Goal: Task Accomplishment & Management: Complete application form

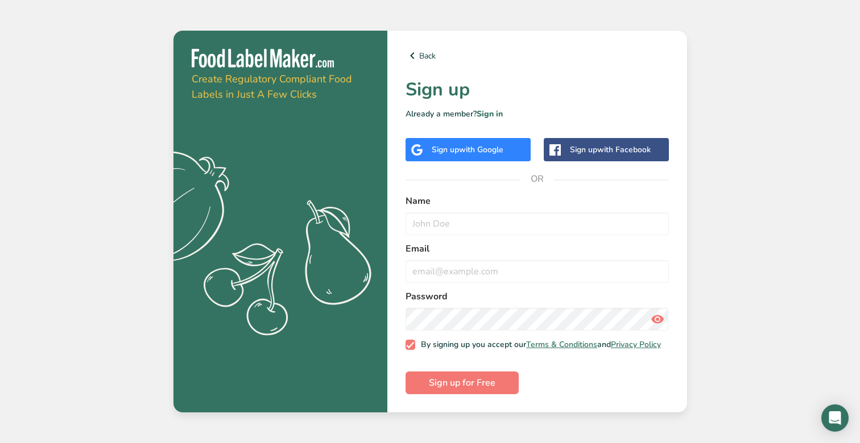
click at [501, 147] on span "with Google" at bounding box center [481, 149] width 44 height 11
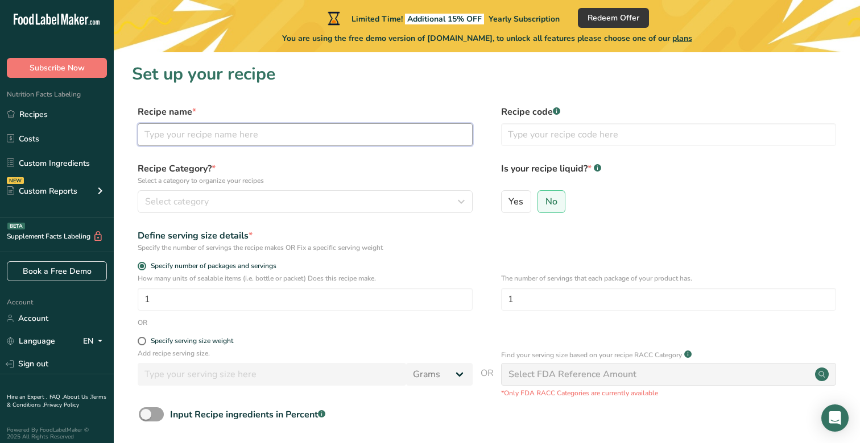
click at [176, 130] on input "text" at bounding box center [305, 134] width 335 height 23
type input "Popcorn"
click at [166, 196] on span "Select category" at bounding box center [177, 202] width 64 height 14
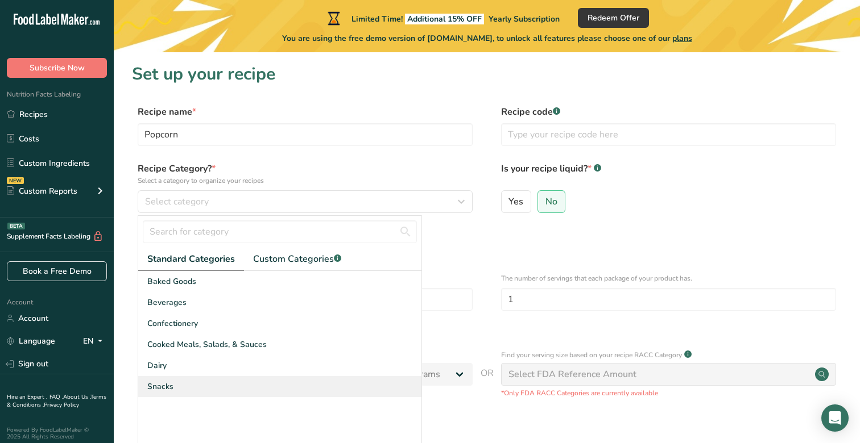
click at [160, 395] on div "Snacks" at bounding box center [279, 386] width 283 height 21
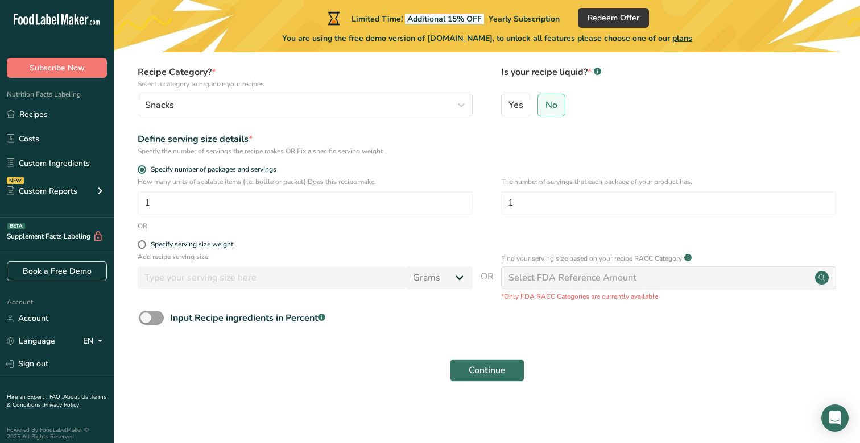
scroll to position [96, 0]
drag, startPoint x: 583, startPoint y: 202, endPoint x: 385, endPoint y: 206, distance: 197.9
click at [385, 206] on div "How many units of sealable items (i.e. bottle or packet) Does this recipe make.…" at bounding box center [487, 199] width 710 height 44
type input "2.5"
click at [489, 367] on span "Continue" at bounding box center [487, 371] width 37 height 14
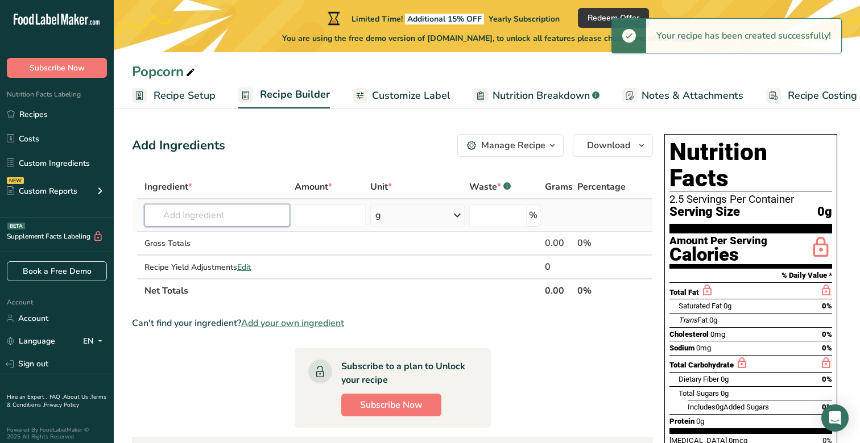
click at [245, 219] on input "text" at bounding box center [217, 215] width 146 height 23
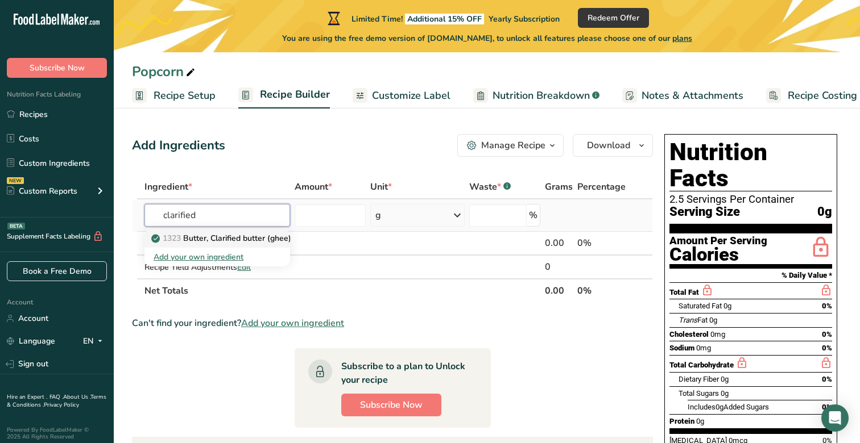
type input "clarified"
click at [241, 238] on p "1323 Butter, Clarified butter (ghee)" at bounding box center [223, 239] width 138 height 12
type input "Butter, Clarified butter (ghee)"
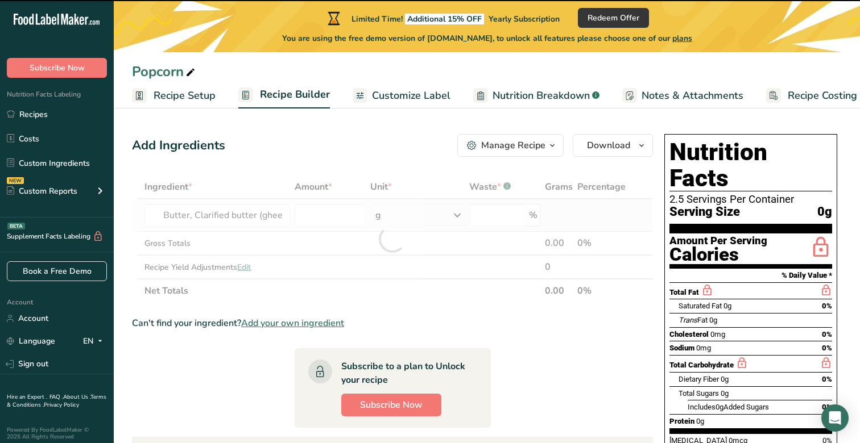
type input "0"
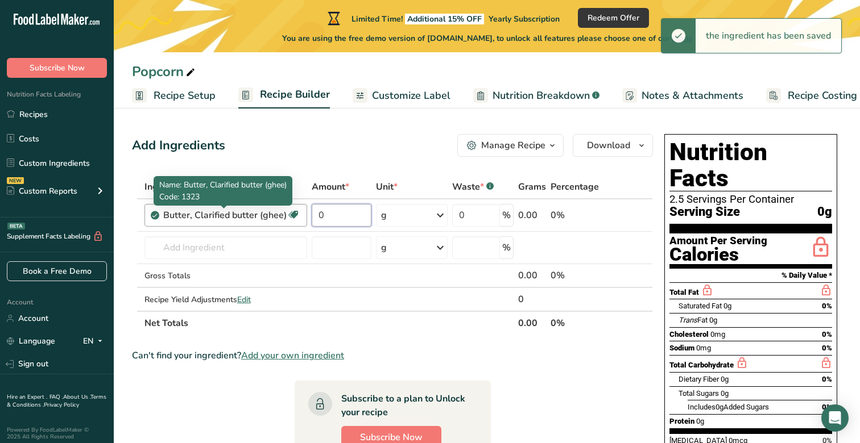
drag, startPoint x: 335, startPoint y: 213, endPoint x: 269, endPoint y: 213, distance: 66.0
click at [269, 213] on tr "Butter, Clarified butter (ghee) Gluten free Vegetarian Soy free 0 g Weight Unit…" at bounding box center [392, 216] width 520 height 32
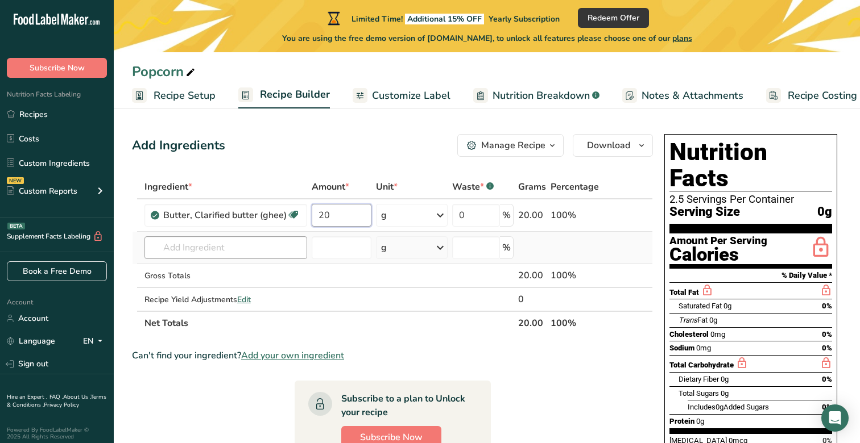
type input "20"
click at [276, 247] on div "Ingredient * Amount * Unit * Waste * .a-a{fill:#347362;}.b-a{fill:#fff;} Grams …" at bounding box center [392, 255] width 521 height 160
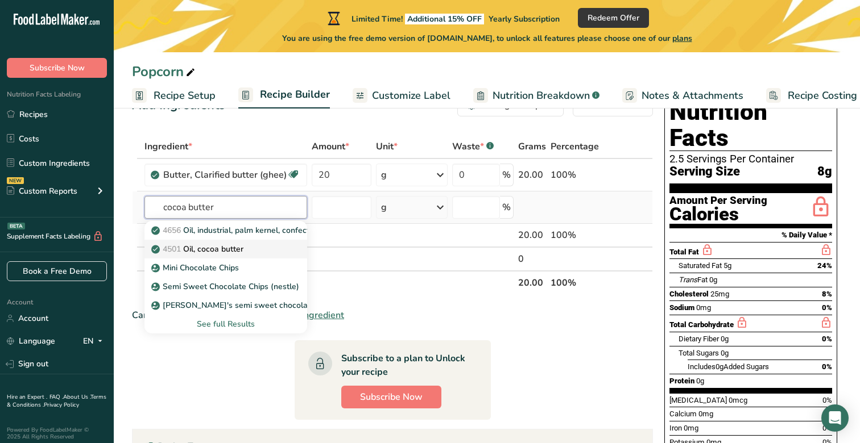
scroll to position [42, 0]
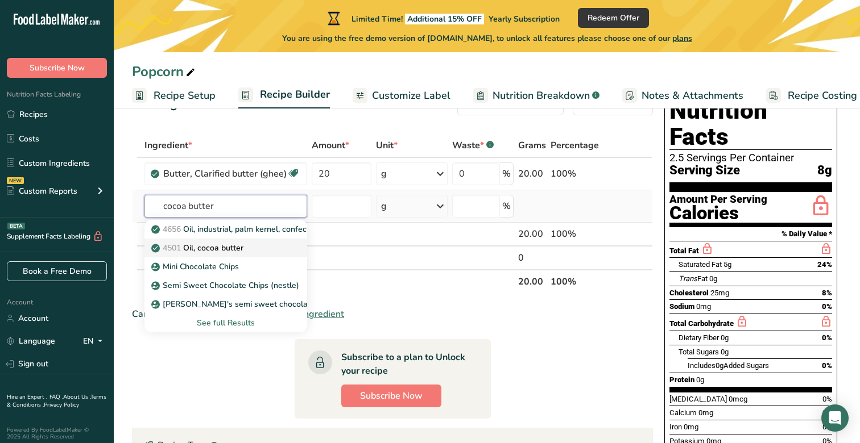
type input "cocoa butter"
click at [223, 249] on p "4501 Oil, cocoa butter" at bounding box center [199, 248] width 90 height 12
type input "Oil, cocoa butter"
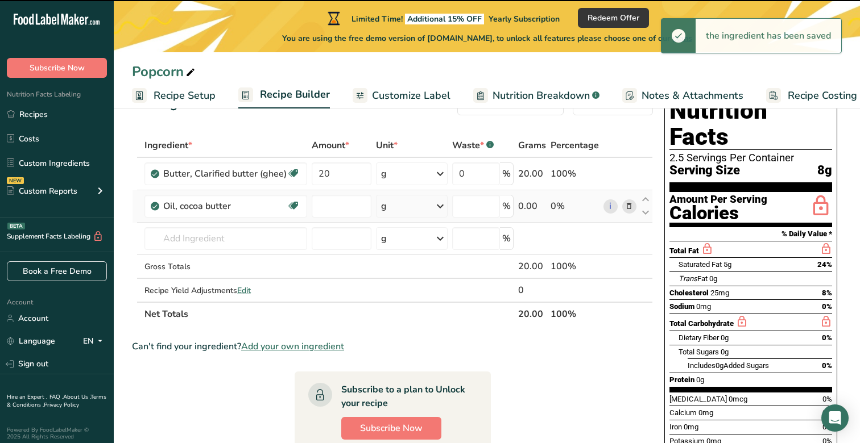
type input "0"
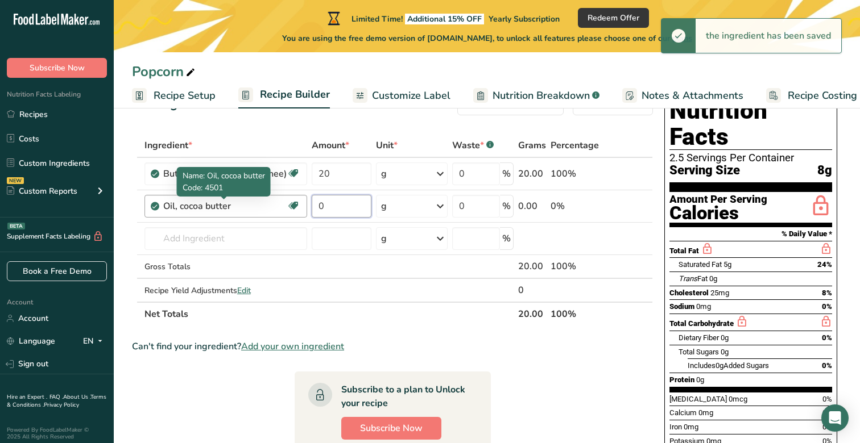
drag, startPoint x: 331, startPoint y: 205, endPoint x: 264, endPoint y: 200, distance: 66.8
click at [264, 200] on tr "Oil, cocoa butter Dairy free Gluten free Vegan Vegetarian Soy free 0 g Portions…" at bounding box center [392, 206] width 520 height 32
type input "5"
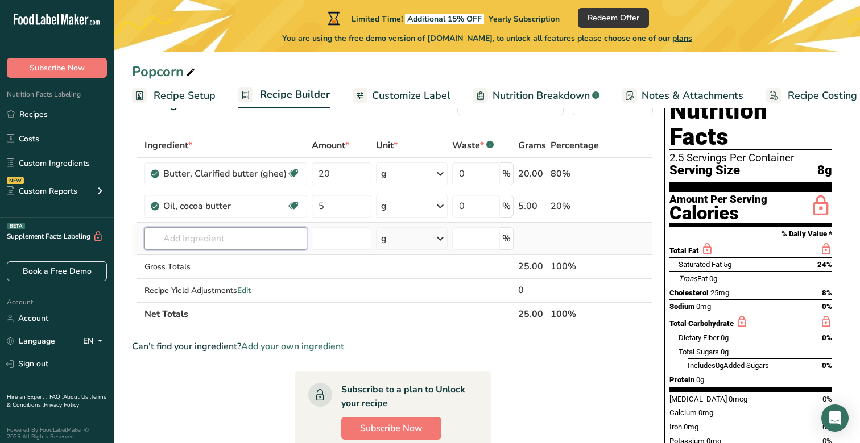
click at [250, 234] on div "Ingredient * Amount * Unit * Waste * .a-a{fill:#347362;}.b-a{fill:#fff;} Grams …" at bounding box center [392, 230] width 521 height 193
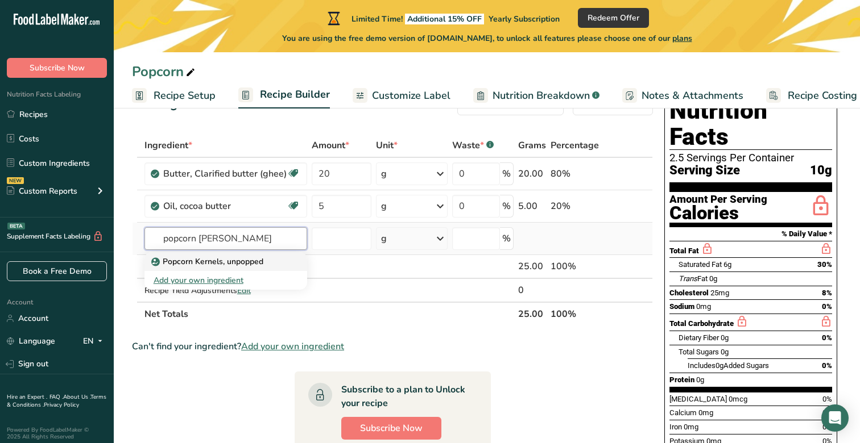
type input "popcorn kern"
click at [258, 261] on p "Popcorn Kernels, unpopped" at bounding box center [209, 262] width 110 height 12
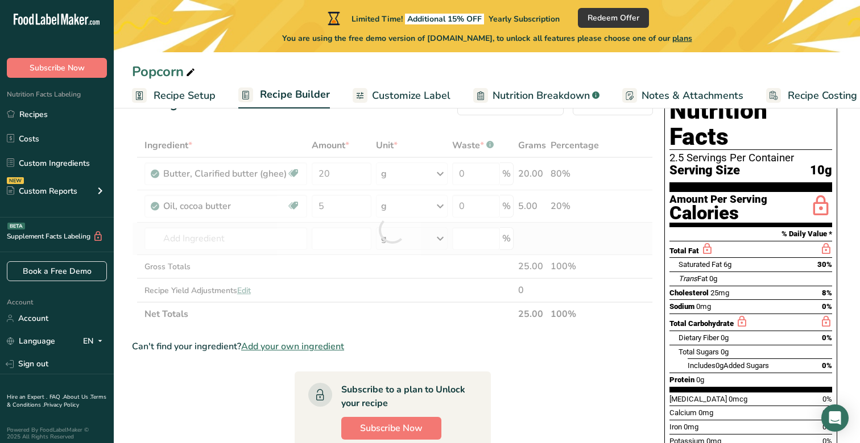
type input "Popcorn Kernels, unpopped"
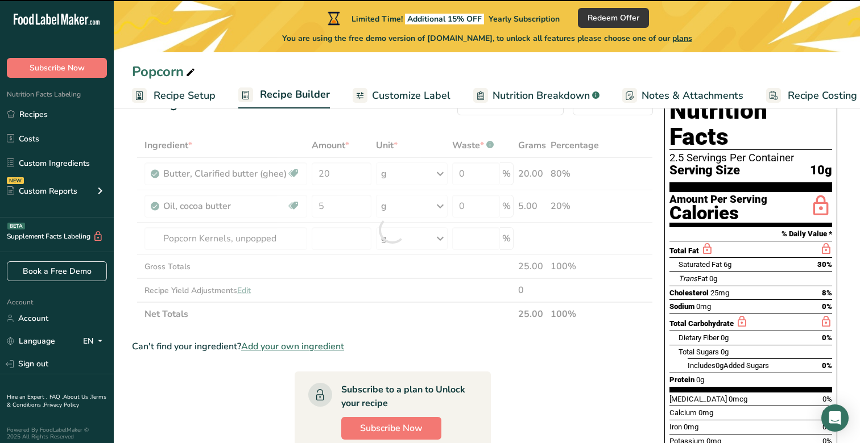
type input "0"
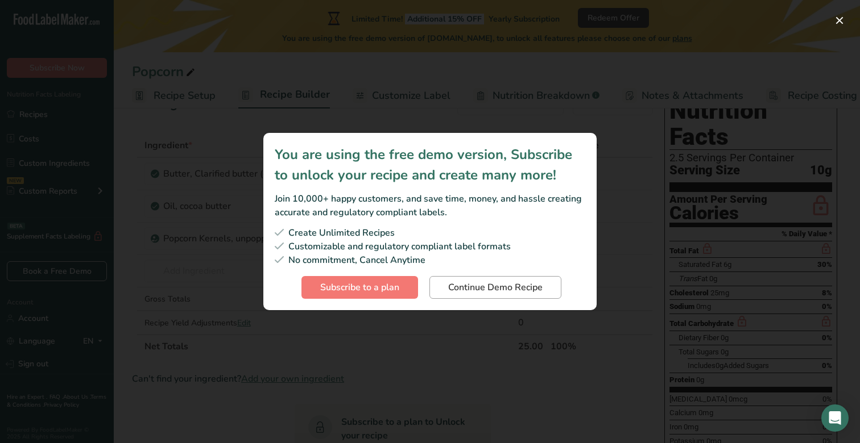
click at [453, 282] on span "Continue Demo Recipe" at bounding box center [495, 288] width 94 height 14
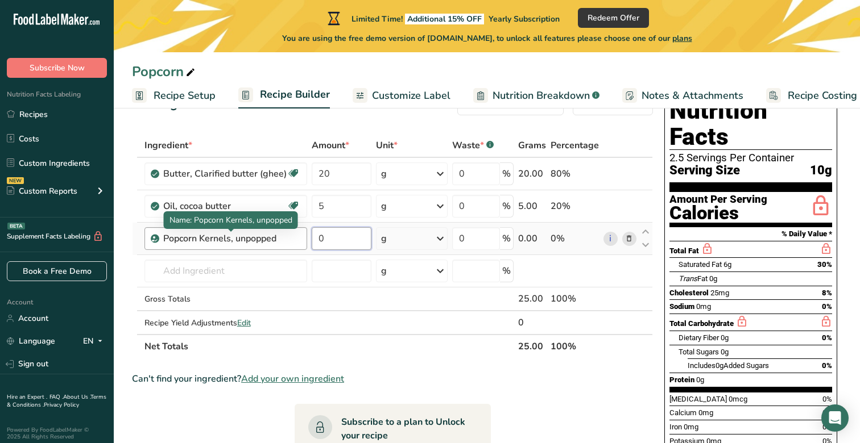
drag, startPoint x: 347, startPoint y: 235, endPoint x: 292, endPoint y: 235, distance: 55.2
click at [292, 235] on tr "Popcorn Kernels, unpopped 0 g Portions 1 Tablespoon 1 Cup Weight Units g kg mg …" at bounding box center [392, 239] width 520 height 32
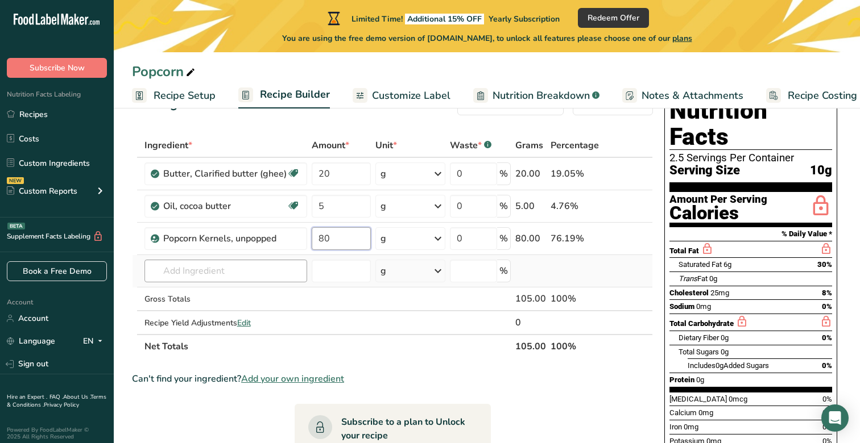
type input "80"
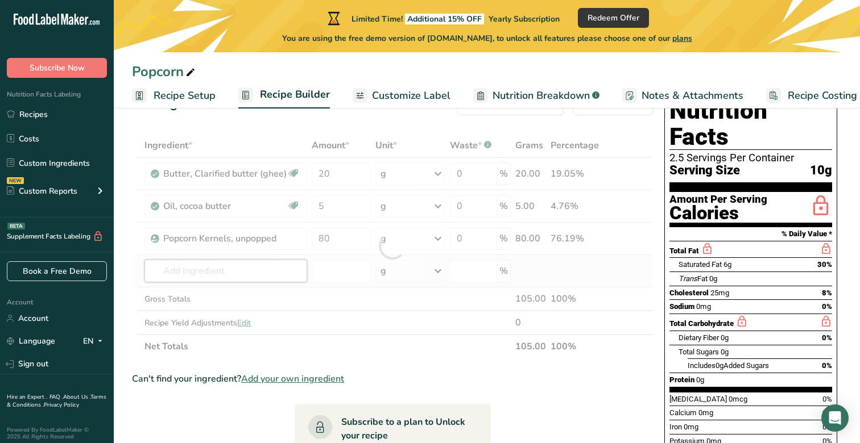
click at [259, 270] on div "Ingredient * Amount * Unit * Waste * .a-a{fill:#347362;}.b-a{fill:#fff;} Grams …" at bounding box center [392, 246] width 521 height 225
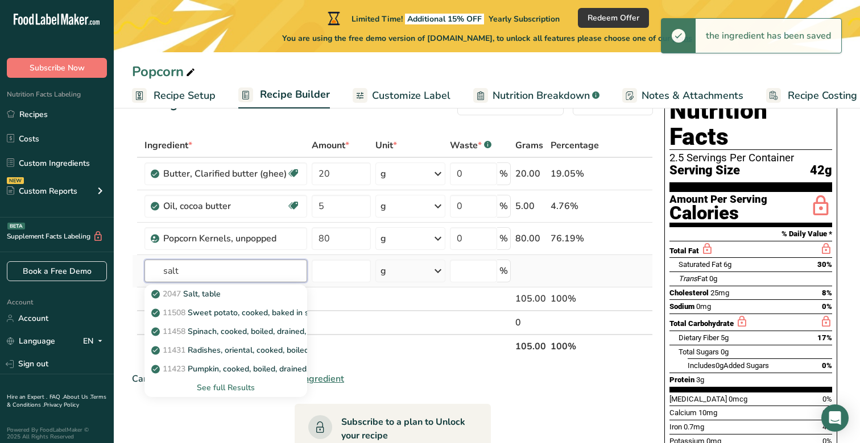
type input "salt"
click at [410, 266] on div "g" at bounding box center [410, 271] width 70 height 23
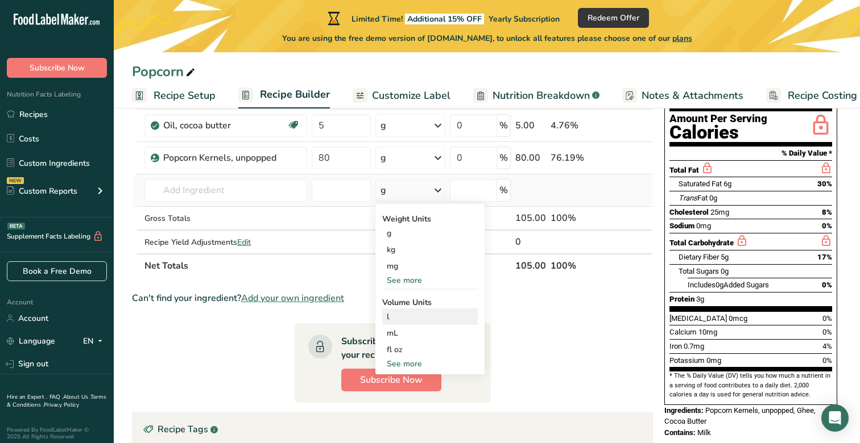
scroll to position [127, 0]
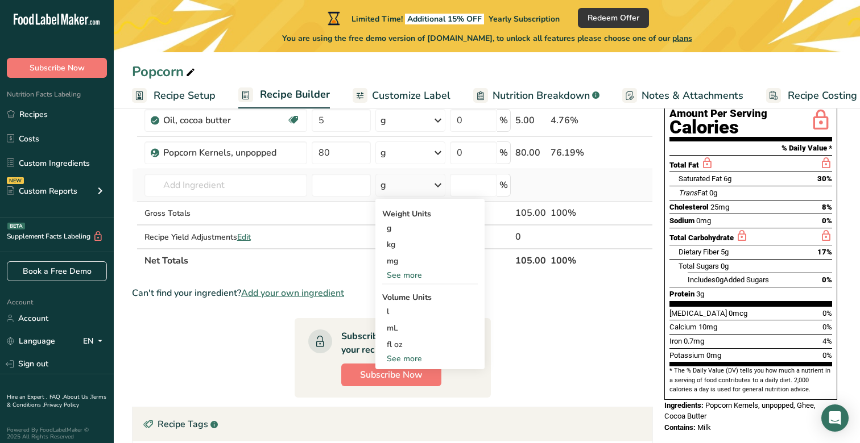
click at [407, 358] on div "See more" at bounding box center [430, 359] width 96 height 12
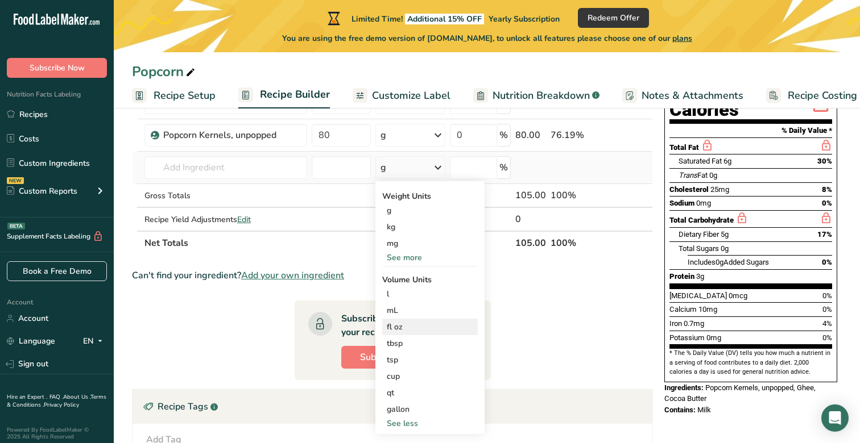
scroll to position [148, 0]
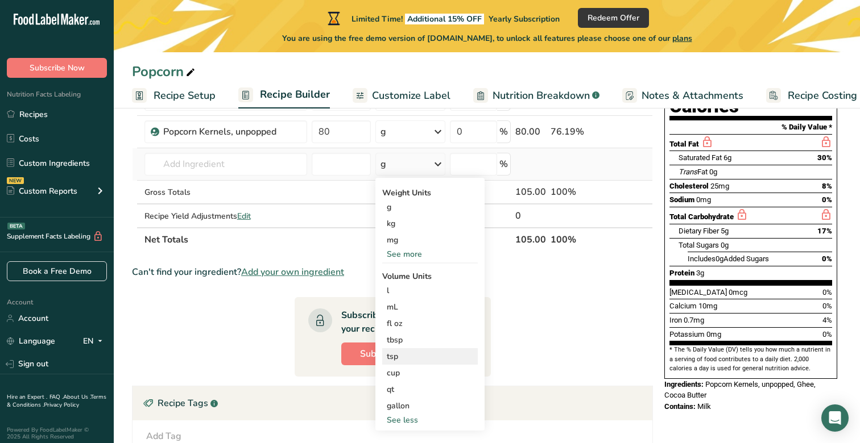
click at [400, 356] on div "tsp" at bounding box center [430, 357] width 86 height 12
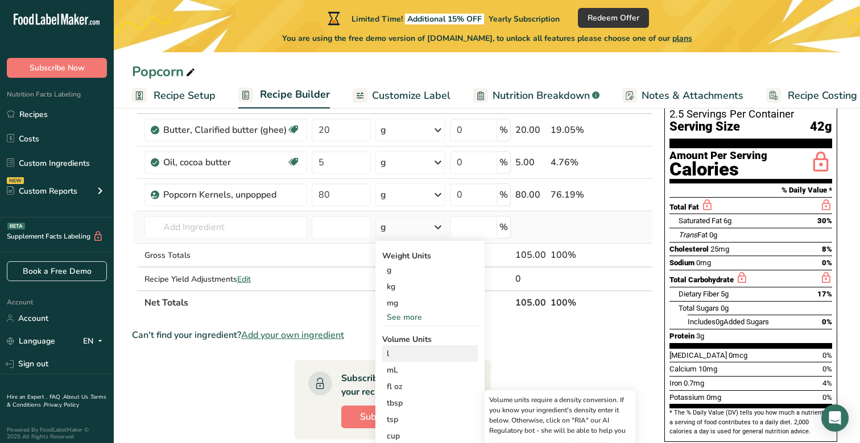
scroll to position [79, 0]
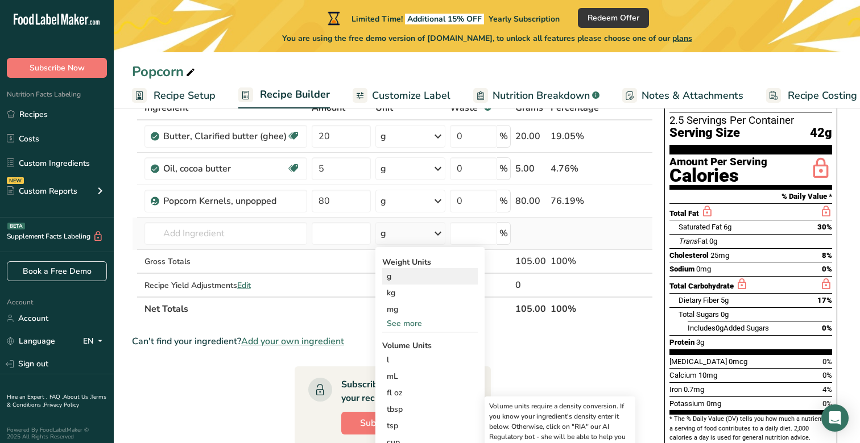
click at [395, 279] on div "g" at bounding box center [430, 276] width 96 height 16
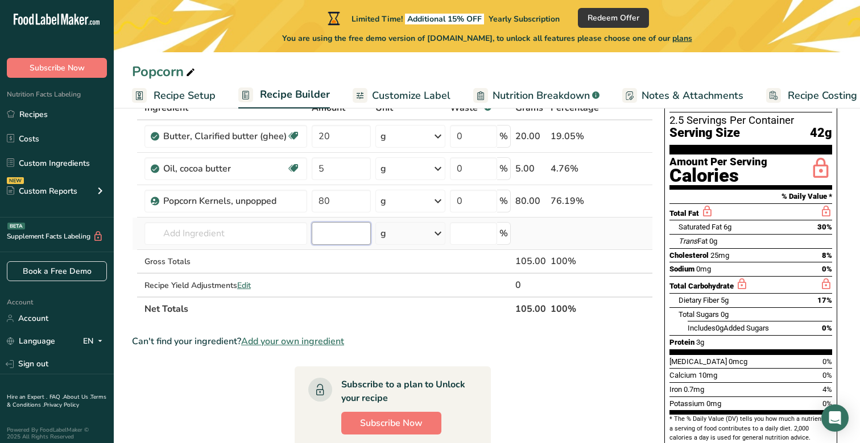
click at [337, 235] on input "number" at bounding box center [341, 233] width 59 height 23
click at [240, 230] on input "text" at bounding box center [225, 233] width 163 height 23
drag, startPoint x: 334, startPoint y: 237, endPoint x: 266, endPoint y: 233, distance: 68.9
click at [266, 233] on tr "2047 Salt, table 11508 Sweet potato, cooked, baked in skin, flesh, without salt…" at bounding box center [392, 234] width 520 height 32
type input "3"
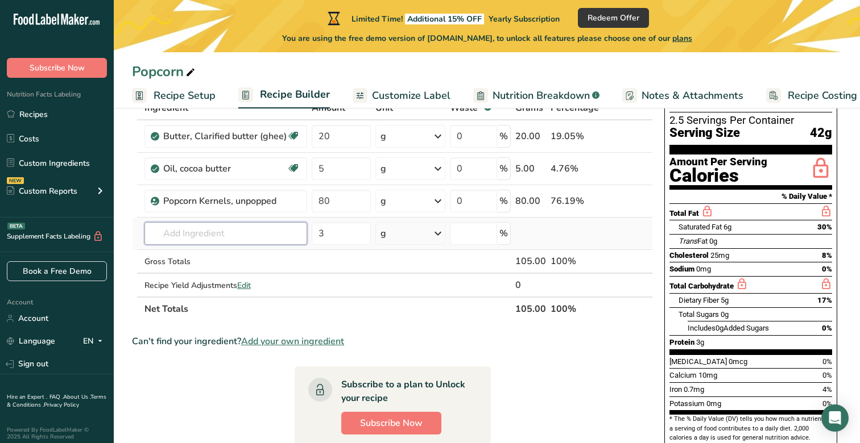
click at [263, 233] on input "text" at bounding box center [225, 233] width 163 height 23
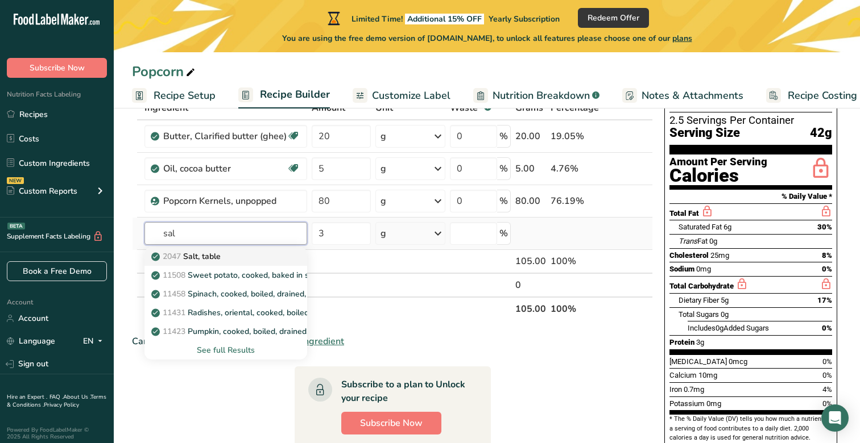
type input "sal"
click at [261, 259] on div "2047 Salt, table" at bounding box center [217, 257] width 126 height 12
type input "Salt, table"
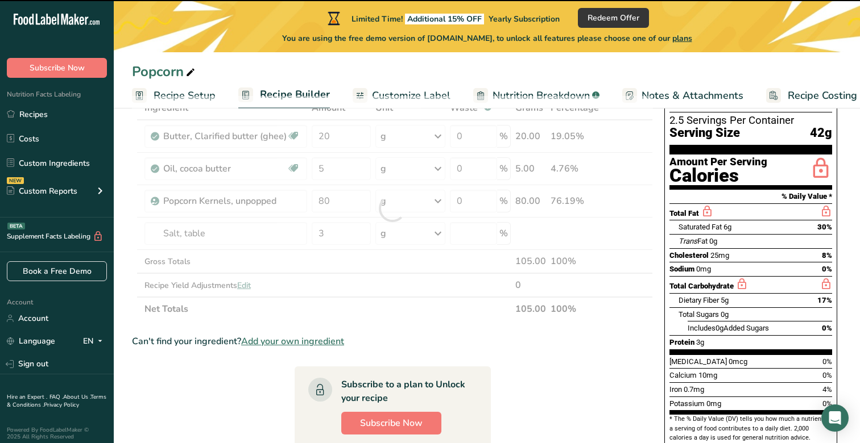
type input "0"
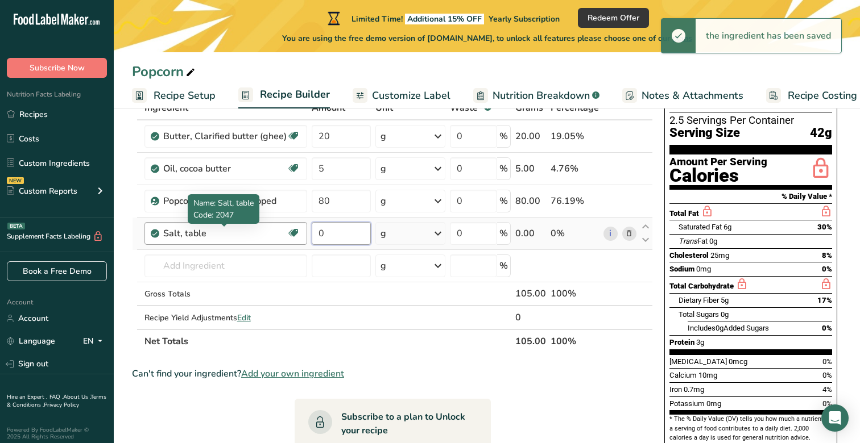
drag, startPoint x: 350, startPoint y: 229, endPoint x: 269, endPoint y: 229, distance: 80.7
click at [269, 229] on tr "Salt, table Dairy free Gluten free Vegan Vegetarian Soy free 0 g Portions 1 tsp…" at bounding box center [392, 234] width 520 height 32
type input "3"
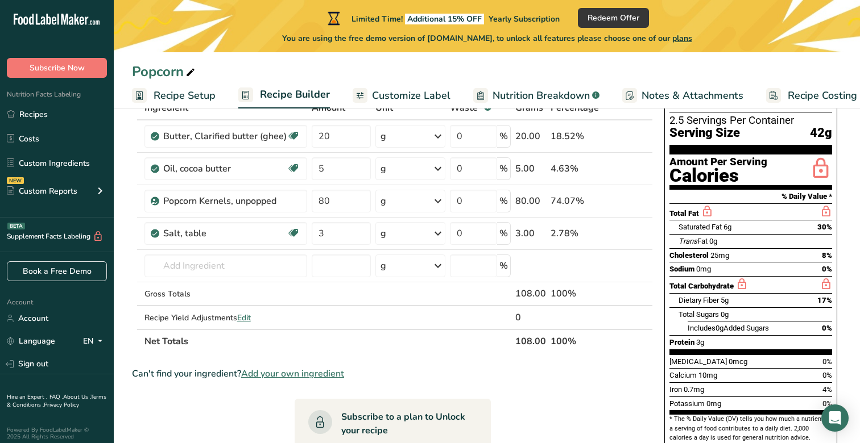
click at [615, 385] on section "Ingredient * Amount * Unit * Waste * .a-a{fill:#347362;}.b-a{fill:#fff;} Grams …" at bounding box center [392, 376] width 521 height 561
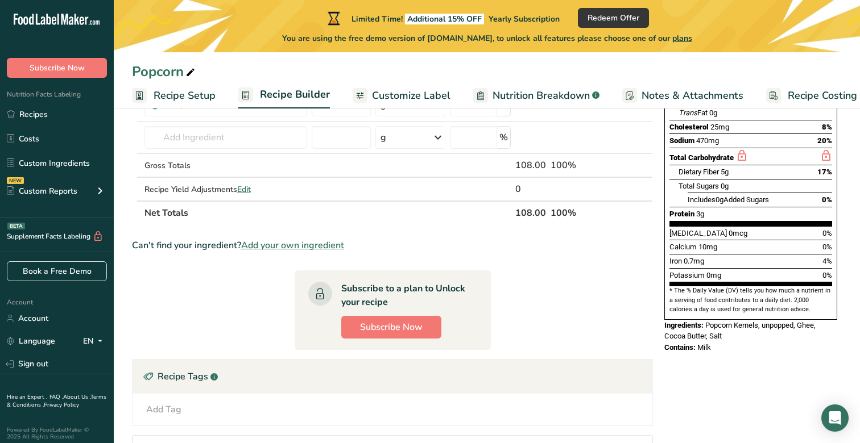
scroll to position [206, 0]
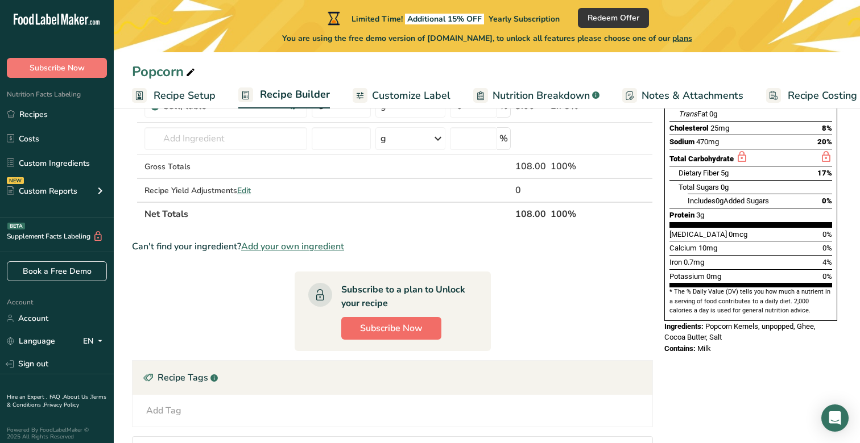
click at [402, 322] on span "Subscribe Now" at bounding box center [391, 329] width 63 height 14
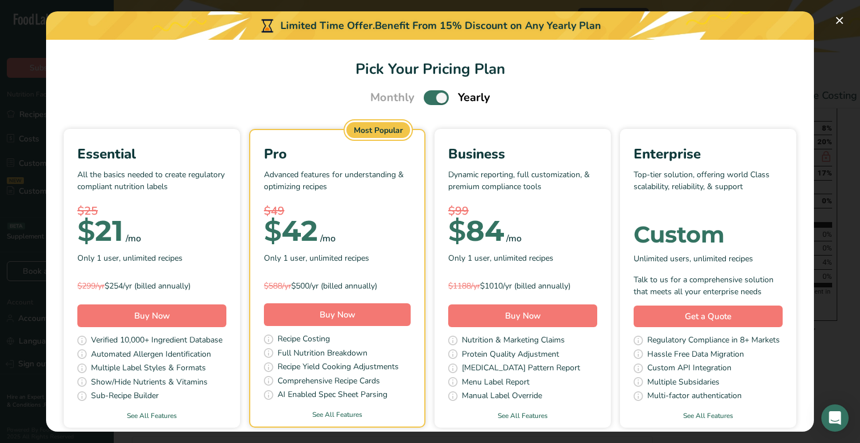
click at [433, 95] on span "Pick Your Pricing Plan Modal" at bounding box center [436, 97] width 25 height 14
click at [431, 95] on input "Pick Your Pricing Plan Modal" at bounding box center [427, 97] width 7 height 7
checkbox input "false"
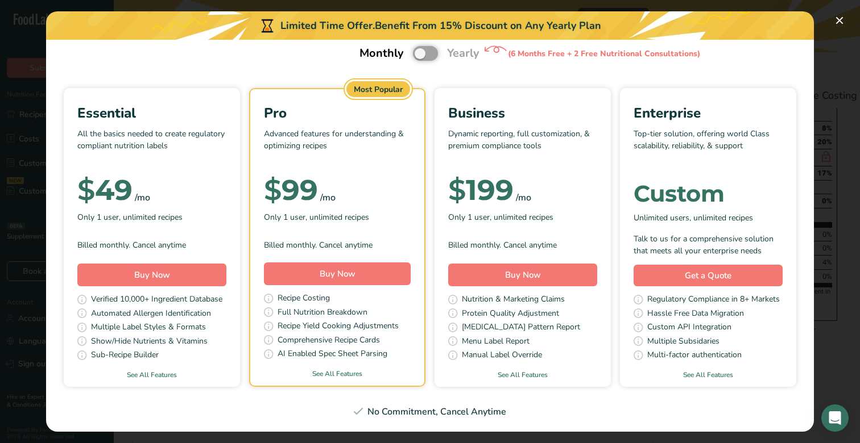
scroll to position [47, 0]
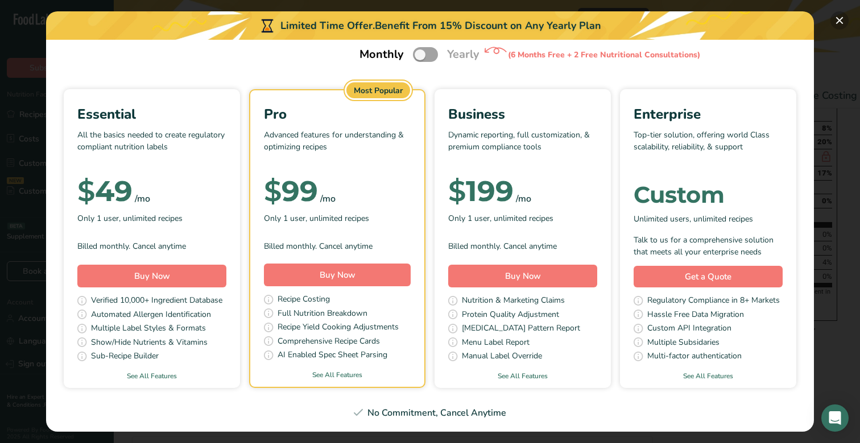
click at [842, 22] on button "Pick Your Pricing Plan Modal" at bounding box center [839, 20] width 18 height 18
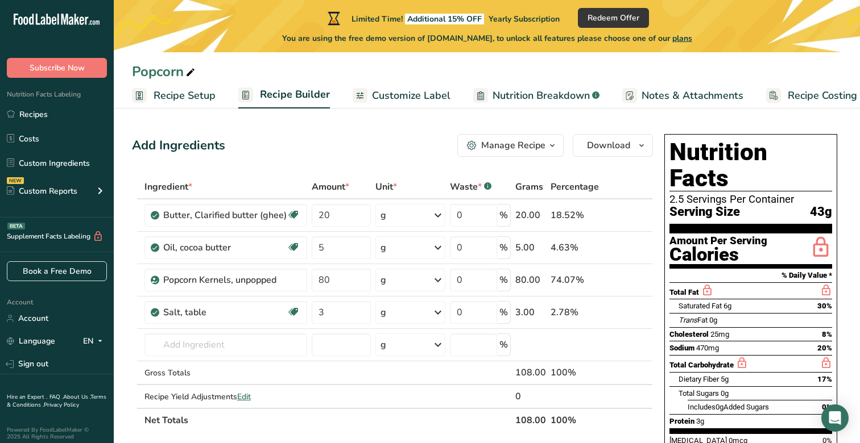
scroll to position [0, 0]
